Goal: Transaction & Acquisition: Purchase product/service

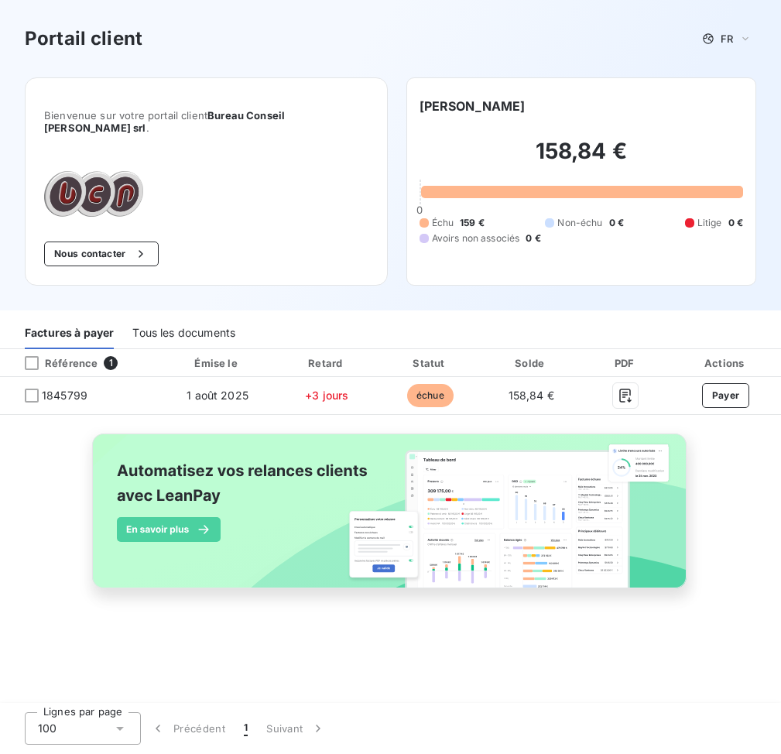
drag, startPoint x: 32, startPoint y: 386, endPoint x: 50, endPoint y: 389, distance: 18.8
click at [32, 389] on div at bounding box center [32, 396] width 14 height 14
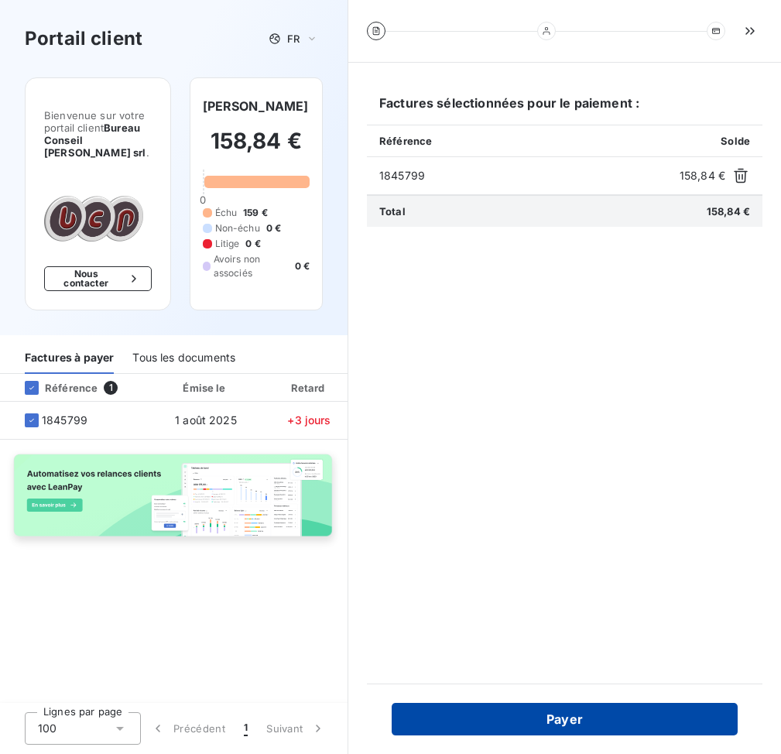
click at [626, 714] on button "Payer" at bounding box center [565, 719] width 346 height 33
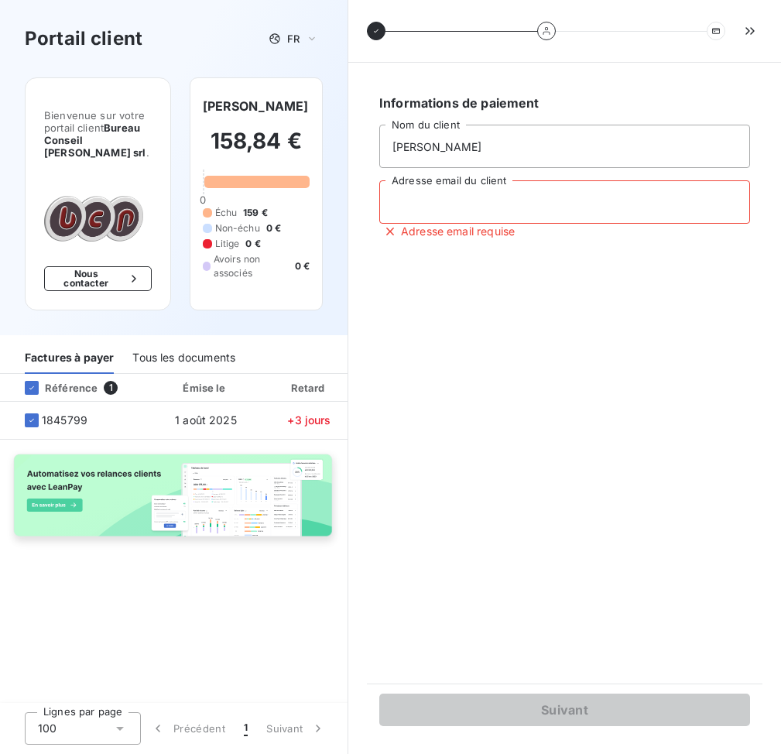
type input "microulisthomas@gmail.com"
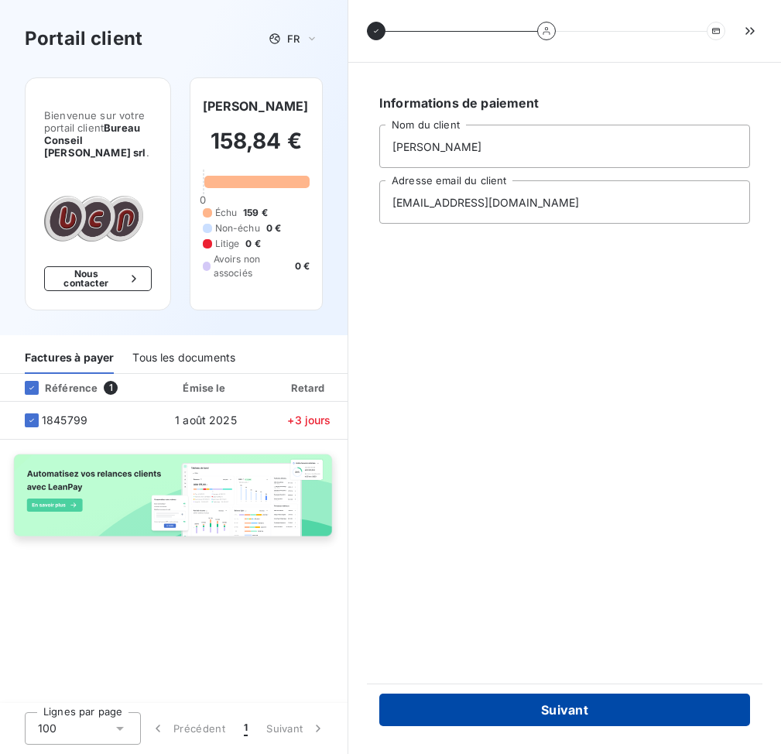
click at [627, 703] on button "Suivant" at bounding box center [564, 709] width 371 height 33
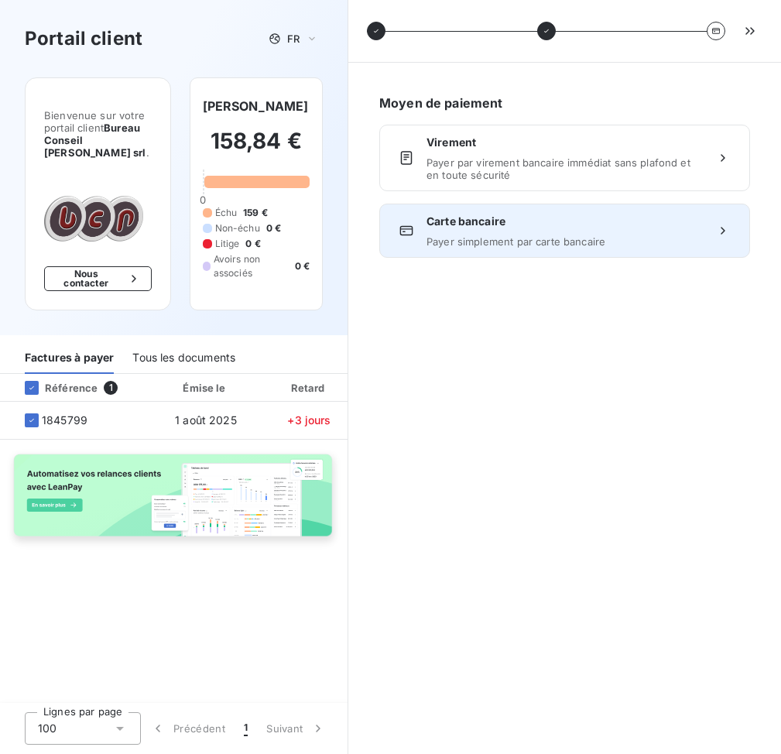
click at [661, 227] on span "Carte bancaire" at bounding box center [564, 221] width 276 height 15
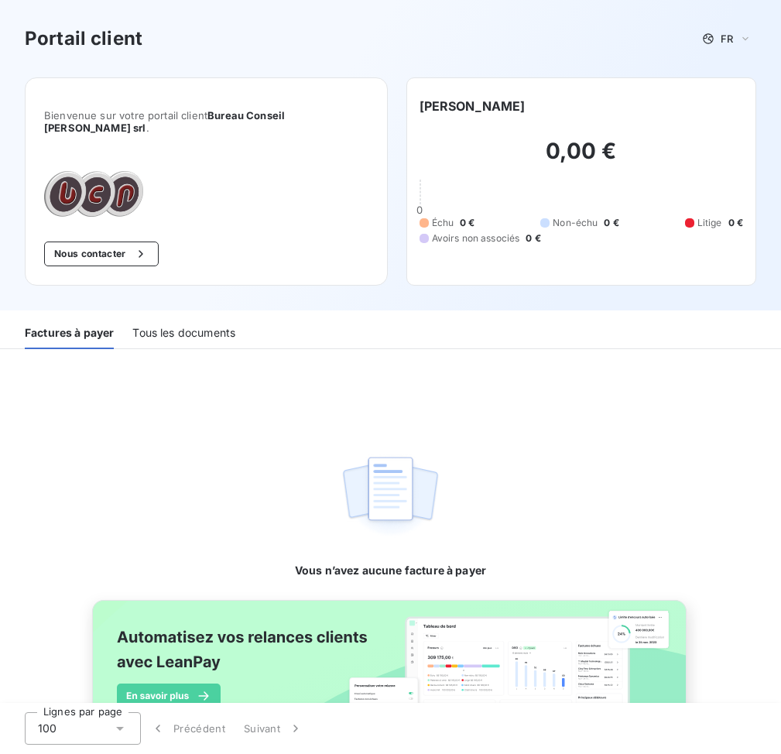
click at [187, 324] on div "Tous les documents" at bounding box center [183, 333] width 103 height 33
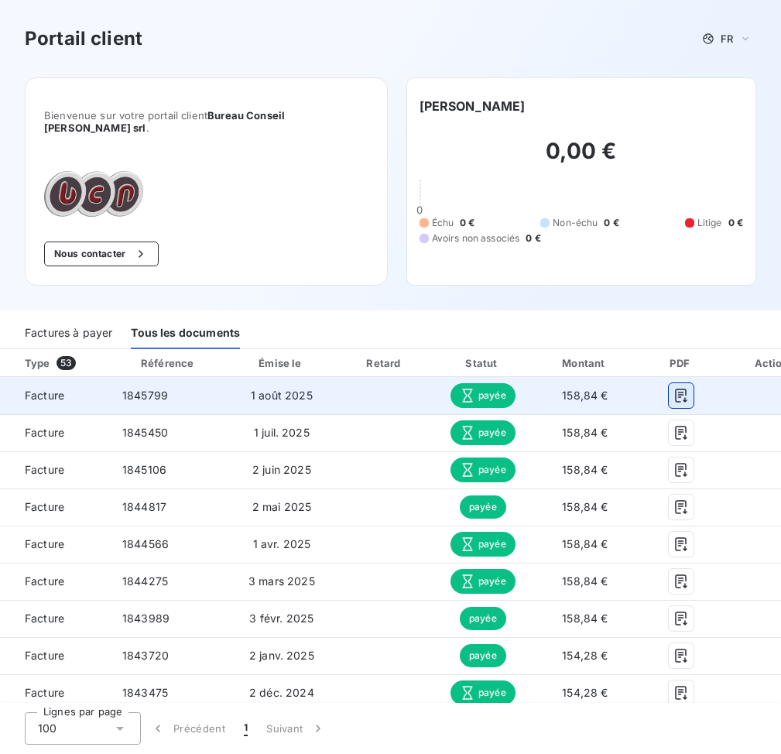
click at [687, 389] on icon "button" at bounding box center [681, 396] width 12 height 14
